Goal: Submit feedback/report problem

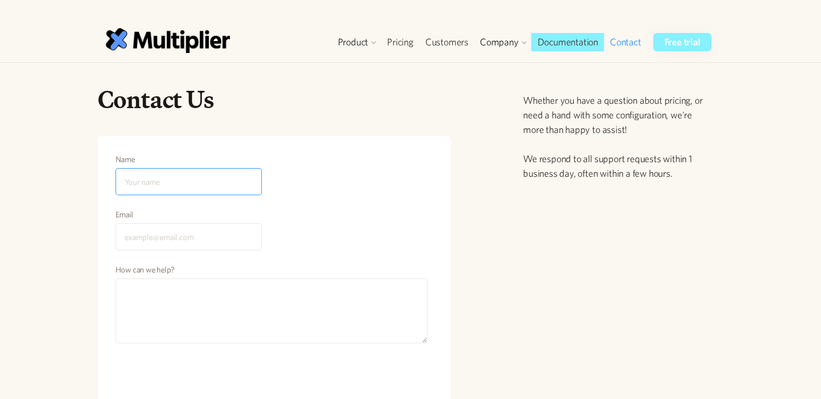
click at [188, 190] on input "Name" at bounding box center [189, 181] width 146 height 27
type input "True Ranker"
type input "trueranker.com@gmail.com"
click at [256, 275] on div "How can we help?" at bounding box center [272, 308] width 314 height 89
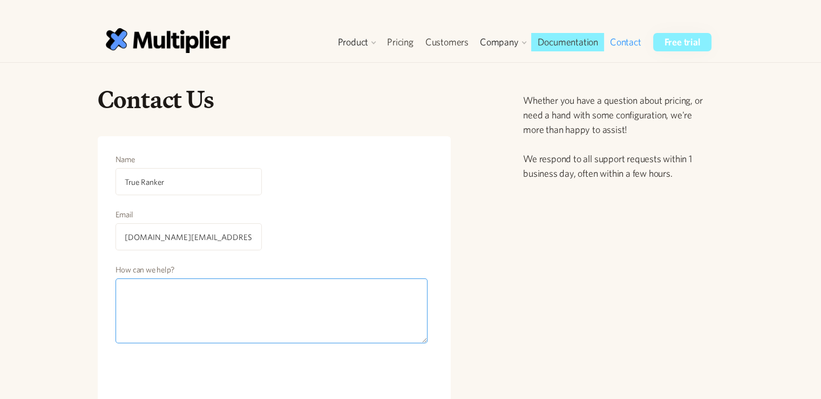
paste textarea "Hi, I hope you’re doing well. I’m reaching out from a Marketing Agency where we…"
click at [237, 302] on textarea "How can we help?" at bounding box center [272, 310] width 313 height 65
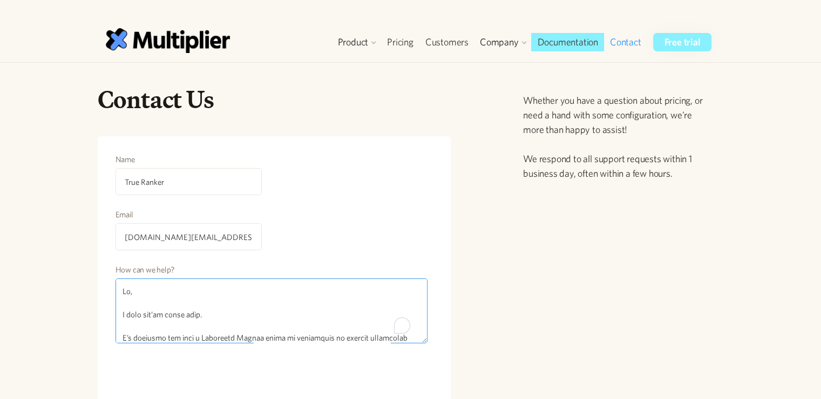
type textarea "Hi, I hope you’re doing well. I’m reaching out from a Marketing Agency where we…"
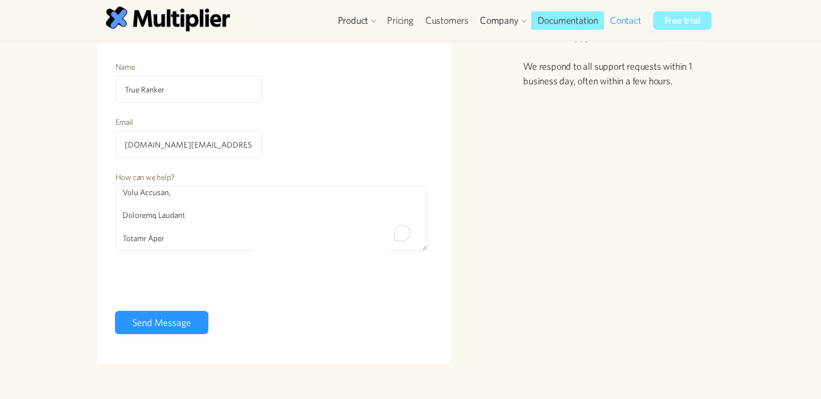
scroll to position [153, 0]
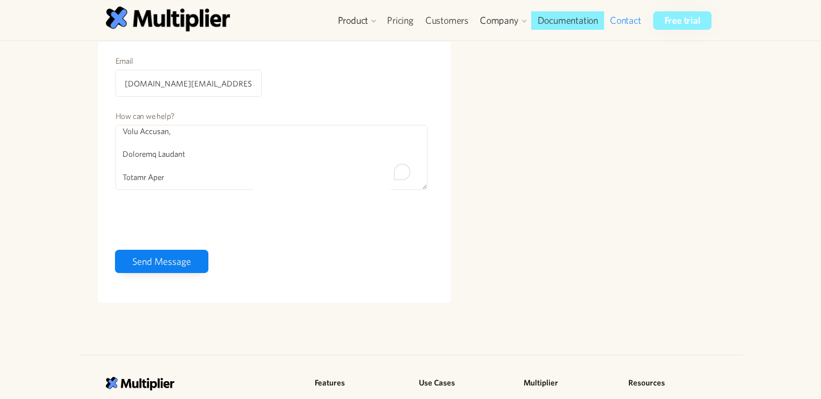
click at [176, 261] on input "Send Message" at bounding box center [161, 260] width 93 height 23
type input "Please wait..."
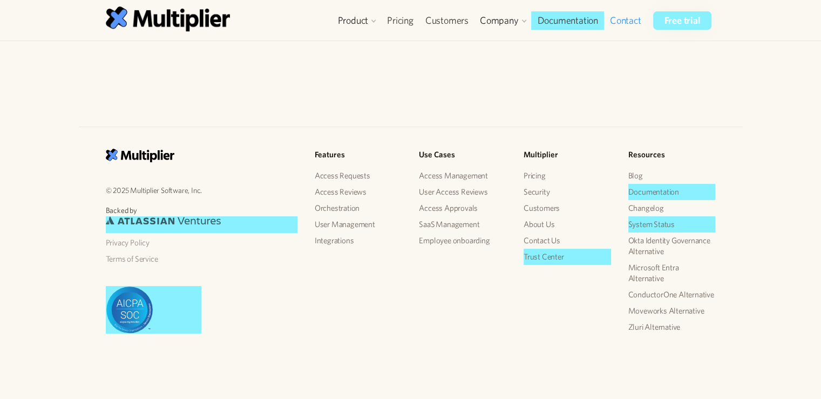
scroll to position [23, 0]
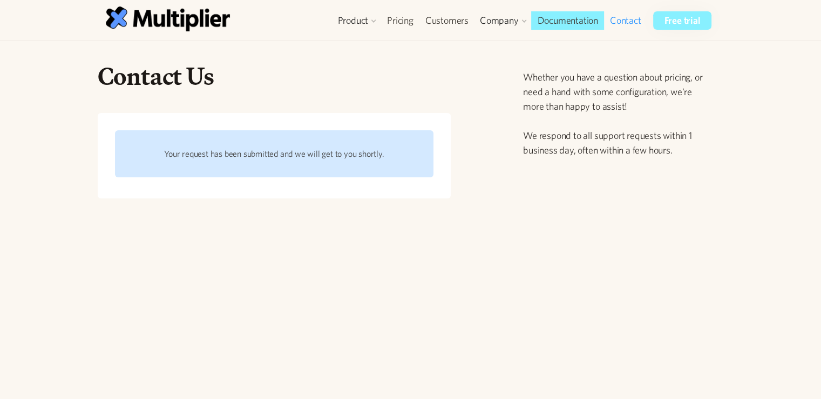
click at [434, 230] on div "Contact Us Name True Ranker Email trueranker.com@gmail.com How can we help? 0cA…" at bounding box center [410, 238] width 821 height 399
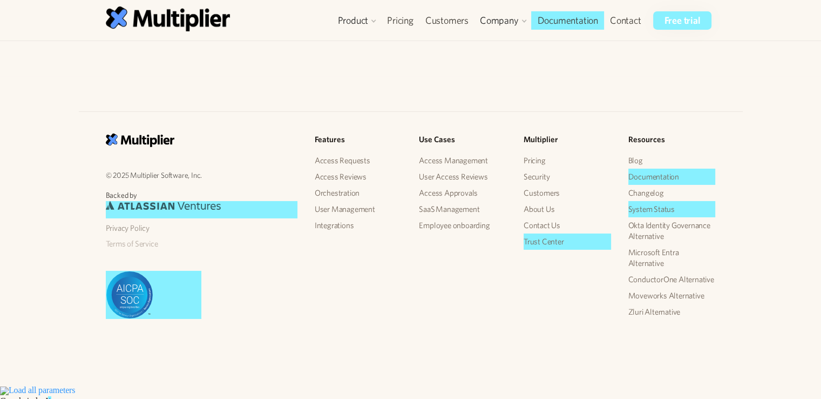
click at [123, 252] on link "Terms of Service" at bounding box center [202, 243] width 192 height 16
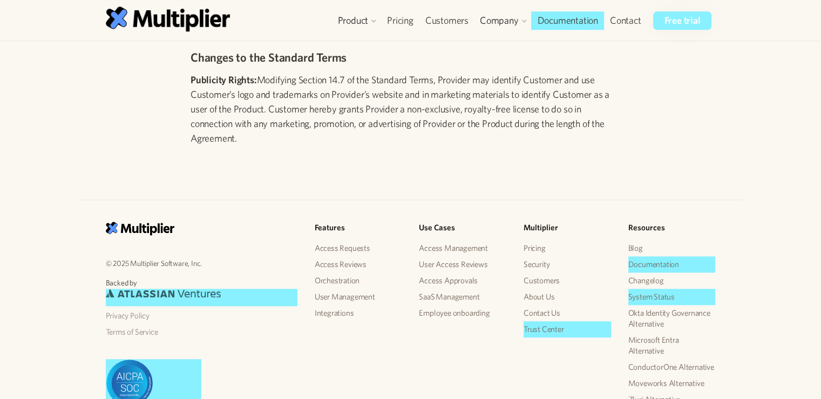
scroll to position [1348, 0]
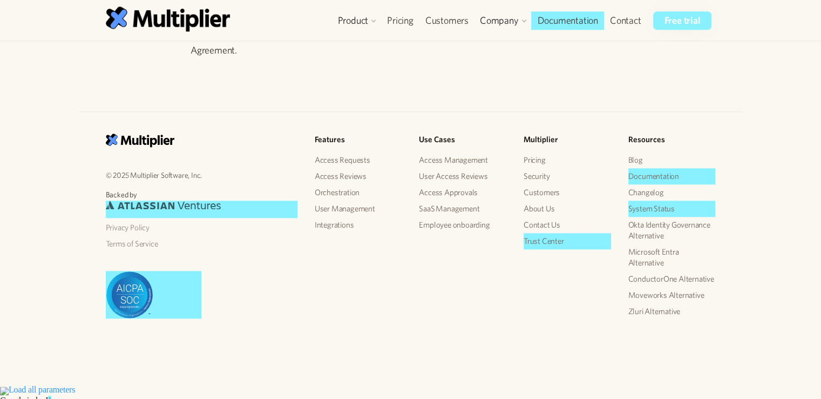
click at [377, 146] on h5 "Features" at bounding box center [358, 139] width 87 height 12
click at [342, 116] on div "© 2025 Multiplier Software, Inc. Backed by Privacy Policy Terms of Service Feat…" at bounding box center [410, 231] width 821 height 308
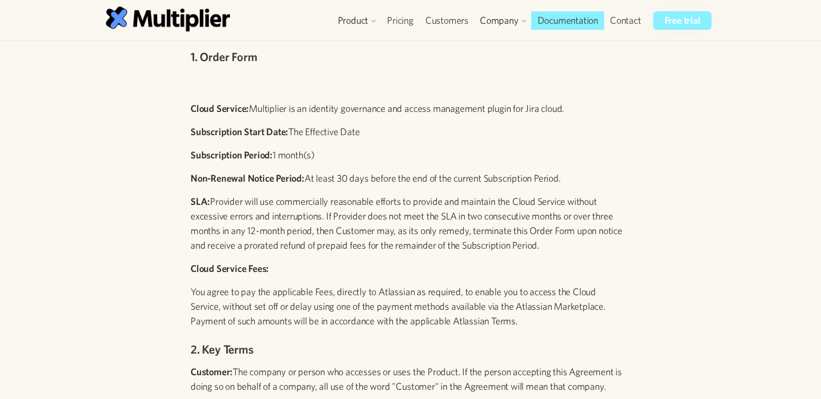
scroll to position [0, 0]
